Goal: Use online tool/utility: Utilize a website feature to perform a specific function

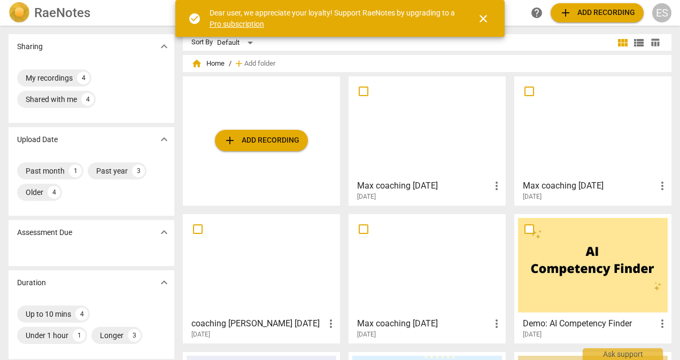
click at [409, 150] on div at bounding box center [427, 127] width 150 height 95
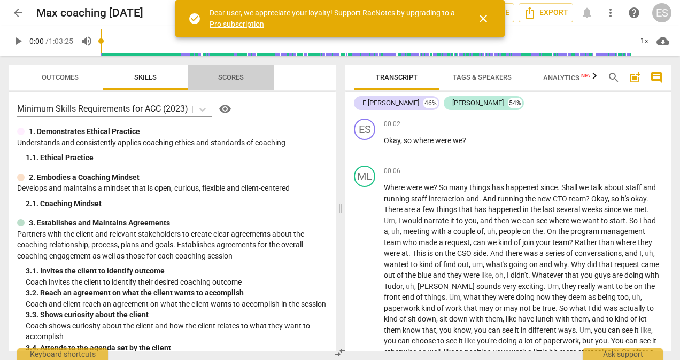
click at [230, 80] on span "Scores" at bounding box center [231, 77] width 26 height 8
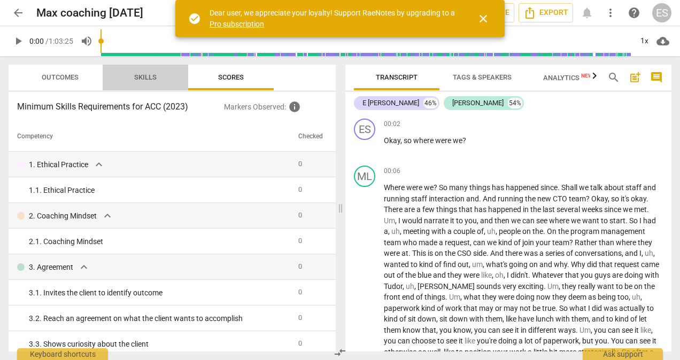
click at [153, 80] on span "Skills" at bounding box center [145, 77] width 22 height 8
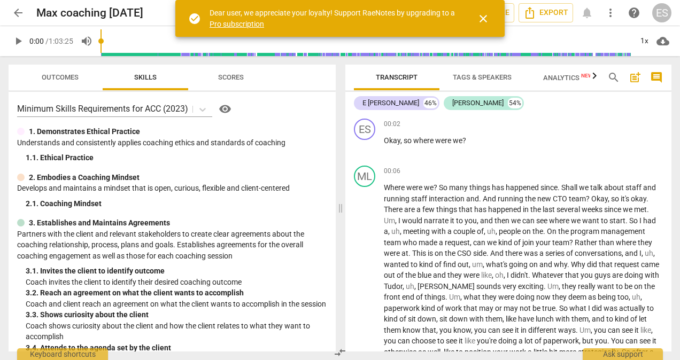
click at [64, 85] on button "Outcomes" at bounding box center [60, 78] width 86 height 26
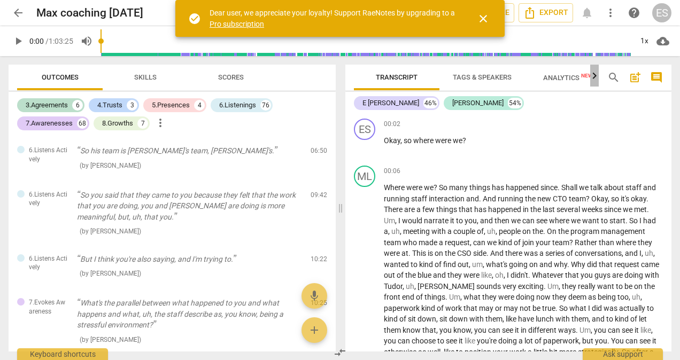
click at [593, 77] on icon "button" at bounding box center [594, 75] width 13 height 13
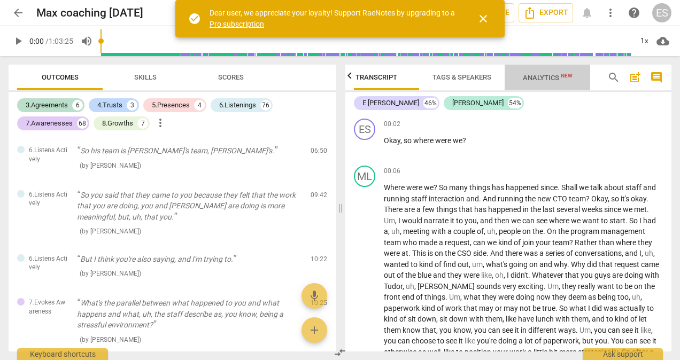
click at [557, 78] on span "Analytics New" at bounding box center [548, 78] width 50 height 8
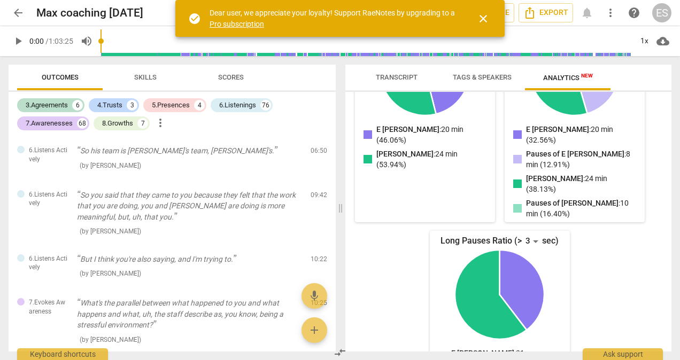
scroll to position [231, 0]
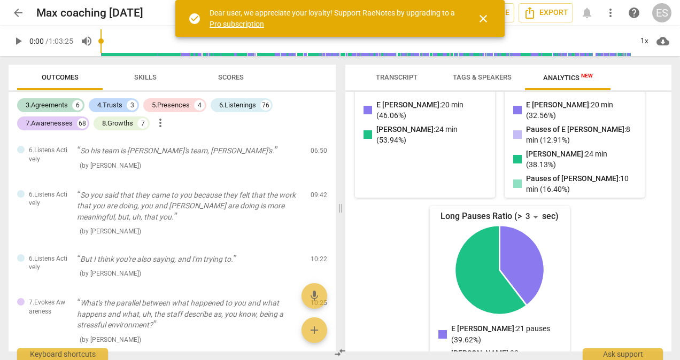
click at [485, 18] on span "close" at bounding box center [483, 18] width 13 height 13
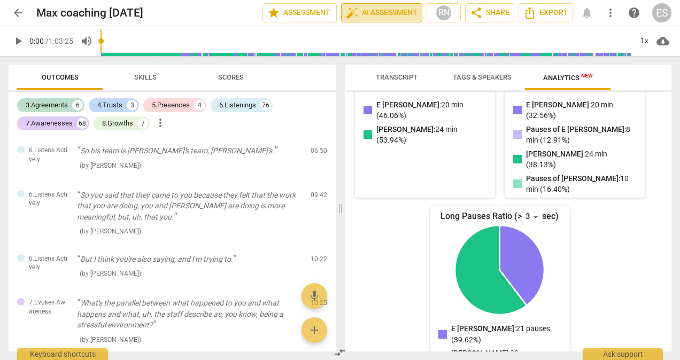
click at [361, 11] on span "auto_fix_high AI Assessment" at bounding box center [382, 12] width 72 height 13
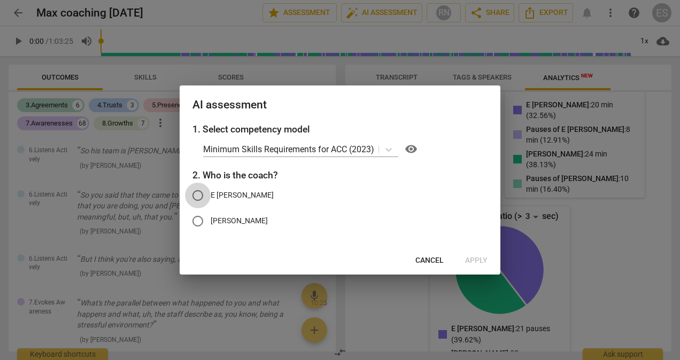
click at [199, 197] on input "E [PERSON_NAME]" at bounding box center [198, 196] width 26 height 26
radio input "true"
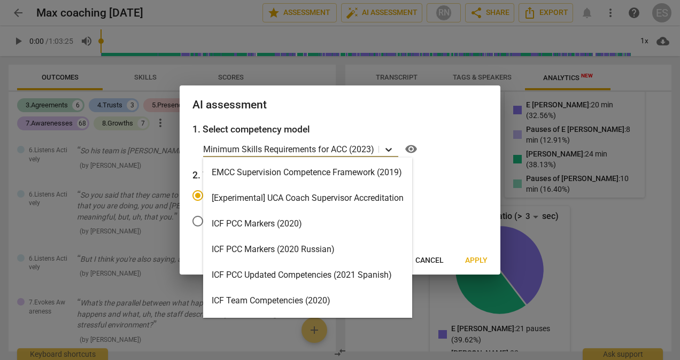
click at [389, 149] on icon at bounding box center [388, 149] width 11 height 11
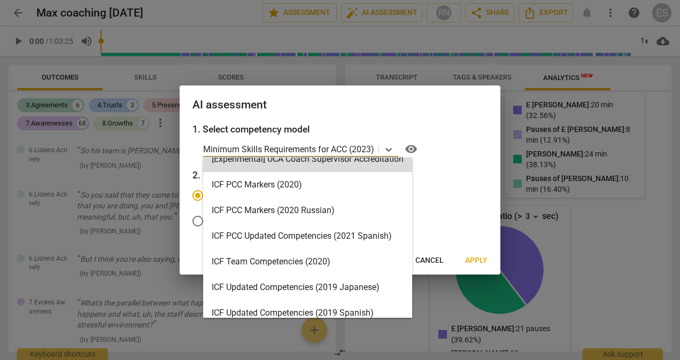
scroll to position [38, 0]
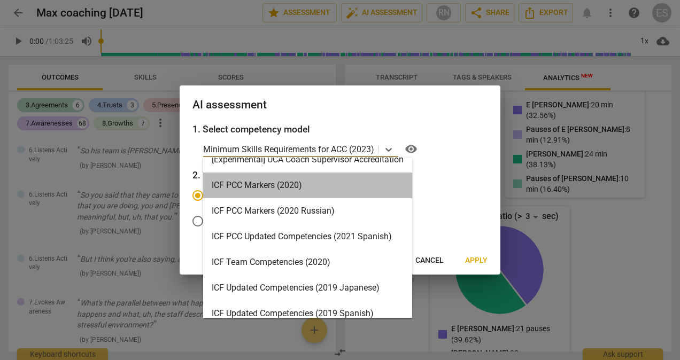
click at [356, 183] on div "ICF PCC Markers (2020)" at bounding box center [307, 186] width 209 height 26
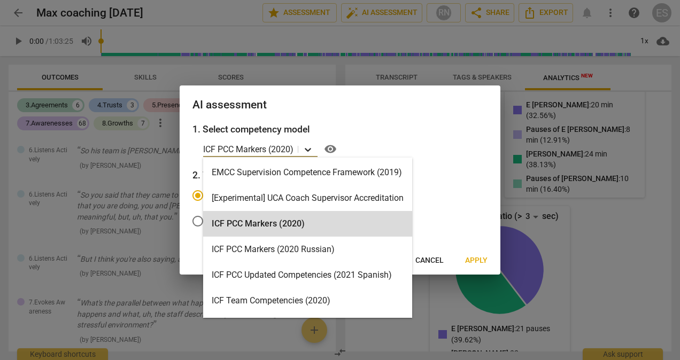
click at [313, 150] on icon at bounding box center [307, 149] width 11 height 11
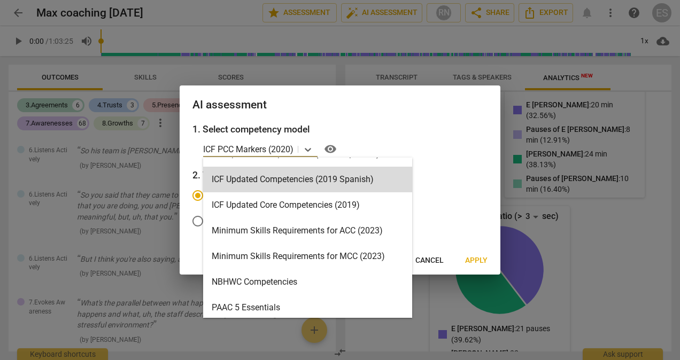
scroll to position [173, 0]
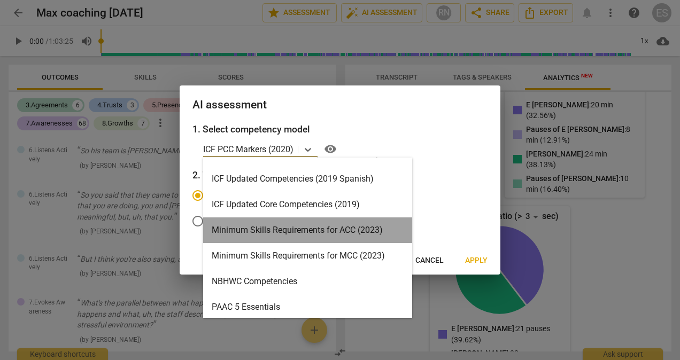
click at [353, 228] on div "Minimum Skills Requirements for ACC (2023)" at bounding box center [307, 231] width 209 height 26
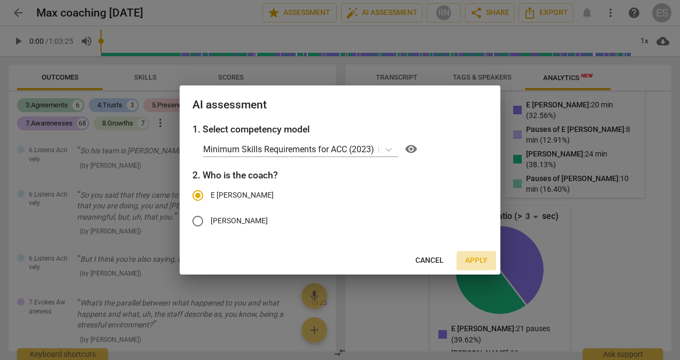
click at [476, 261] on span "Apply" at bounding box center [476, 260] width 22 height 11
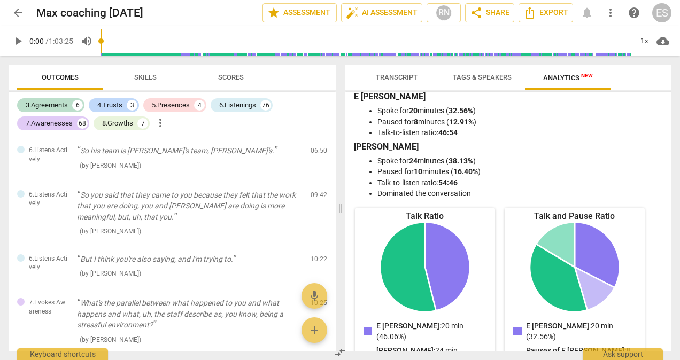
scroll to position [0, 0]
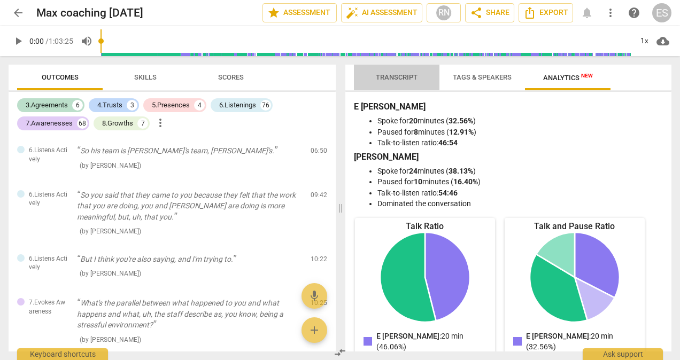
click at [409, 77] on span "Transcript" at bounding box center [397, 77] width 42 height 8
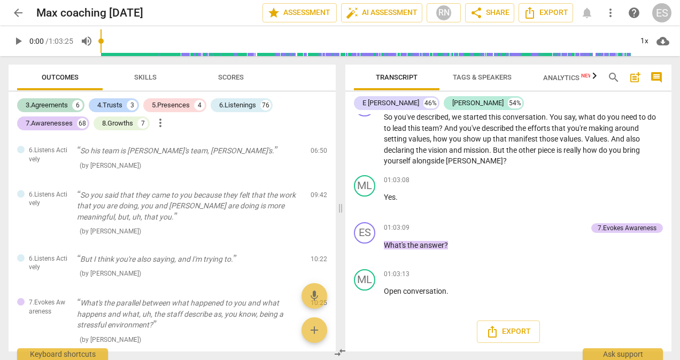
scroll to position [19457, 0]
